Goal: Navigation & Orientation: Find specific page/section

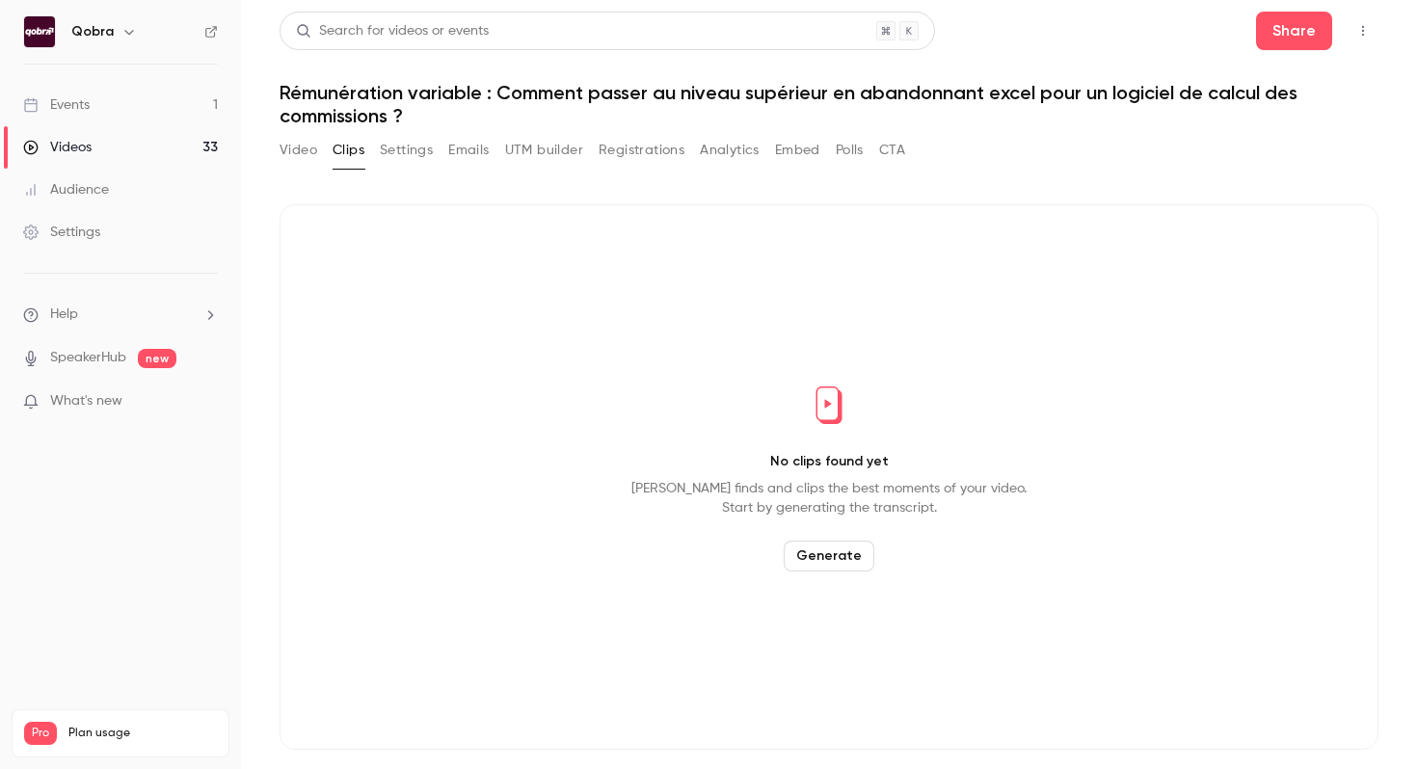
click at [182, 106] on link "Events 1" at bounding box center [120, 105] width 241 height 42
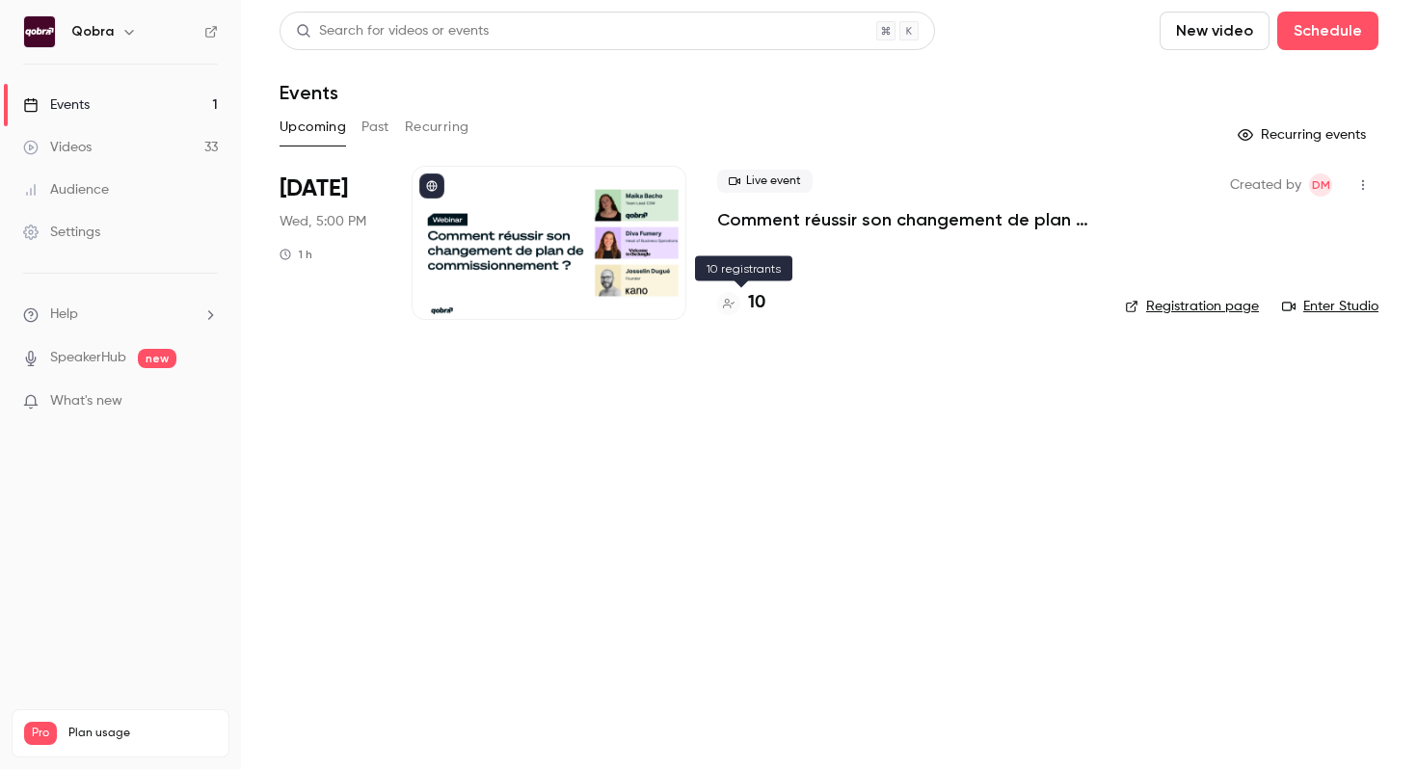
click at [763, 310] on h4 "10" at bounding box center [756, 303] width 17 height 26
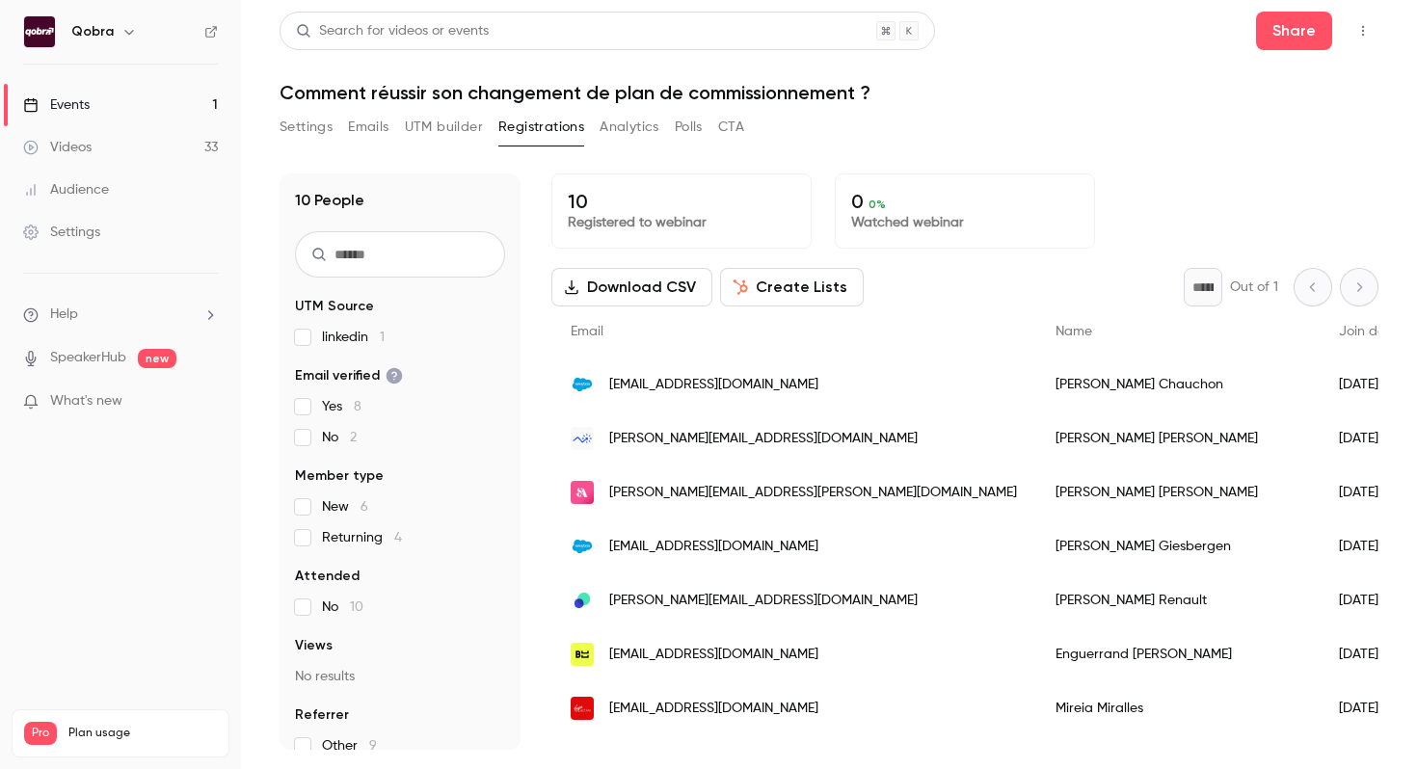
click at [189, 92] on link "Events 1" at bounding box center [120, 105] width 241 height 42
